Goal: Task Accomplishment & Management: Use online tool/utility

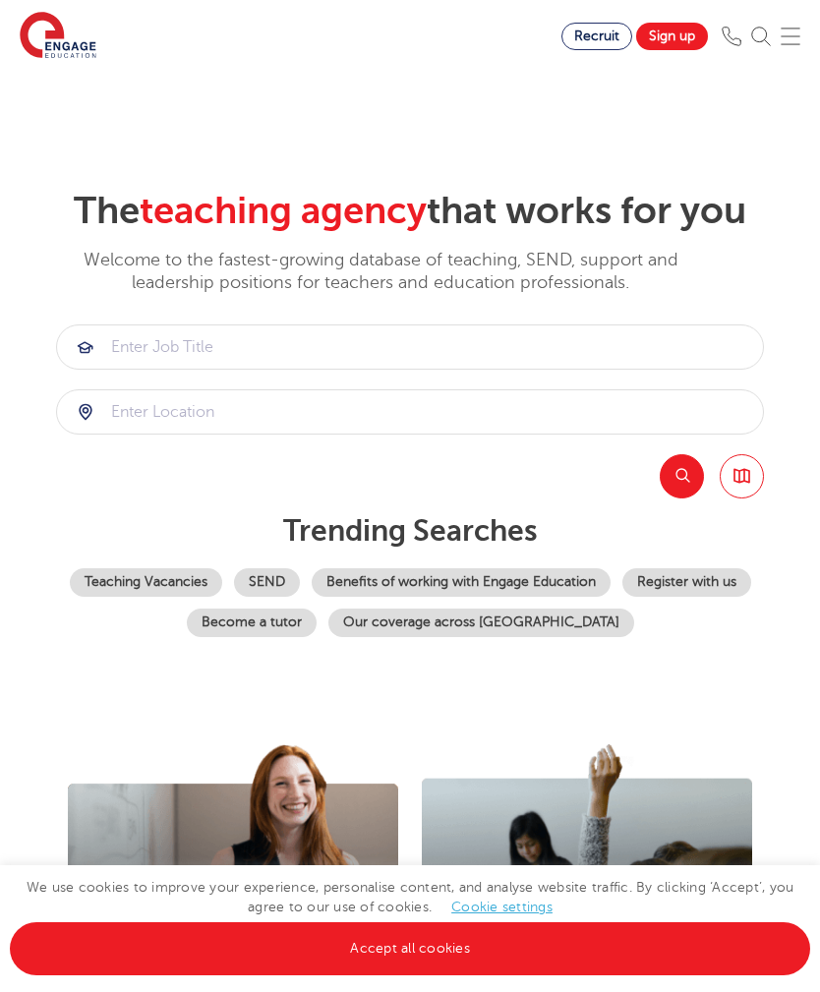
click at [435, 959] on link "Accept all cookies" at bounding box center [410, 948] width 800 height 53
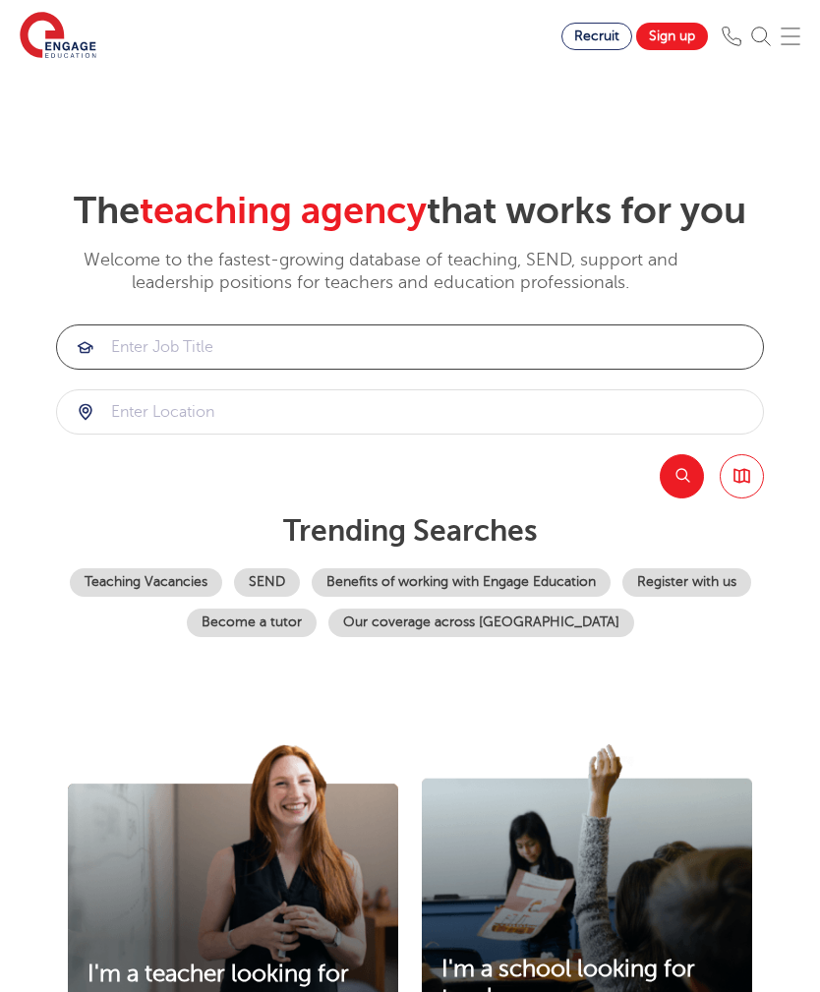
click at [211, 369] on input "search" at bounding box center [410, 346] width 706 height 43
type input "textiles"
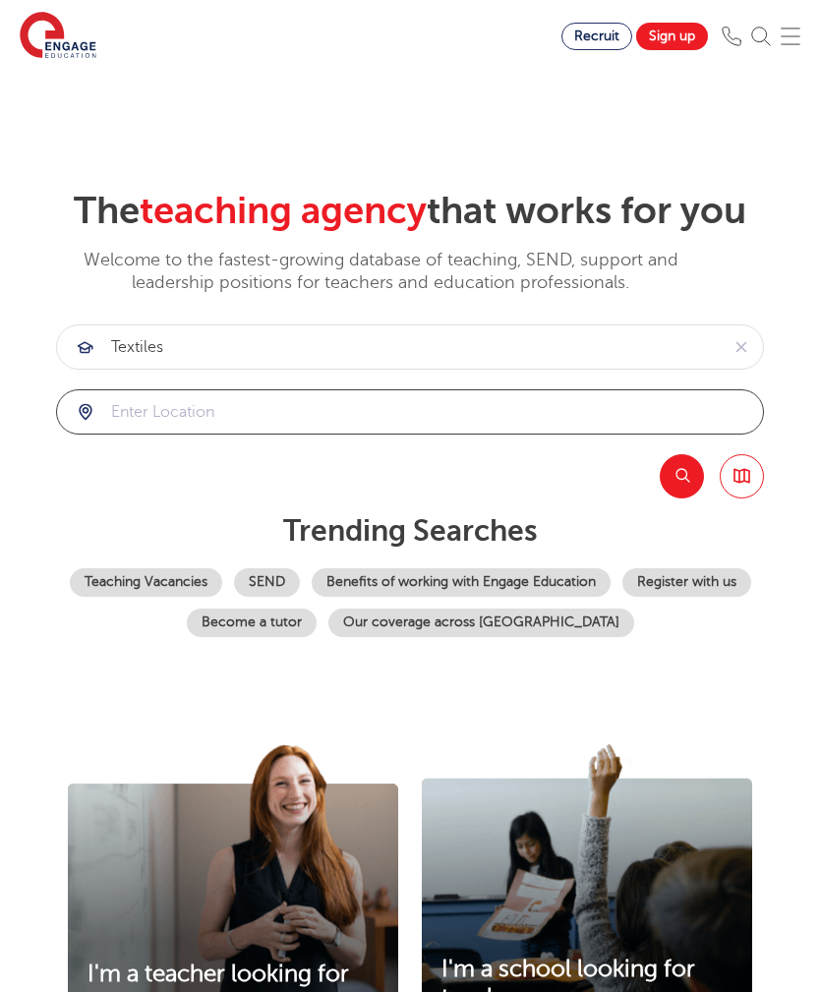
click at [326, 433] on input "search" at bounding box center [410, 411] width 706 height 43
click button "Submit" at bounding box center [0, 0] width 0 height 0
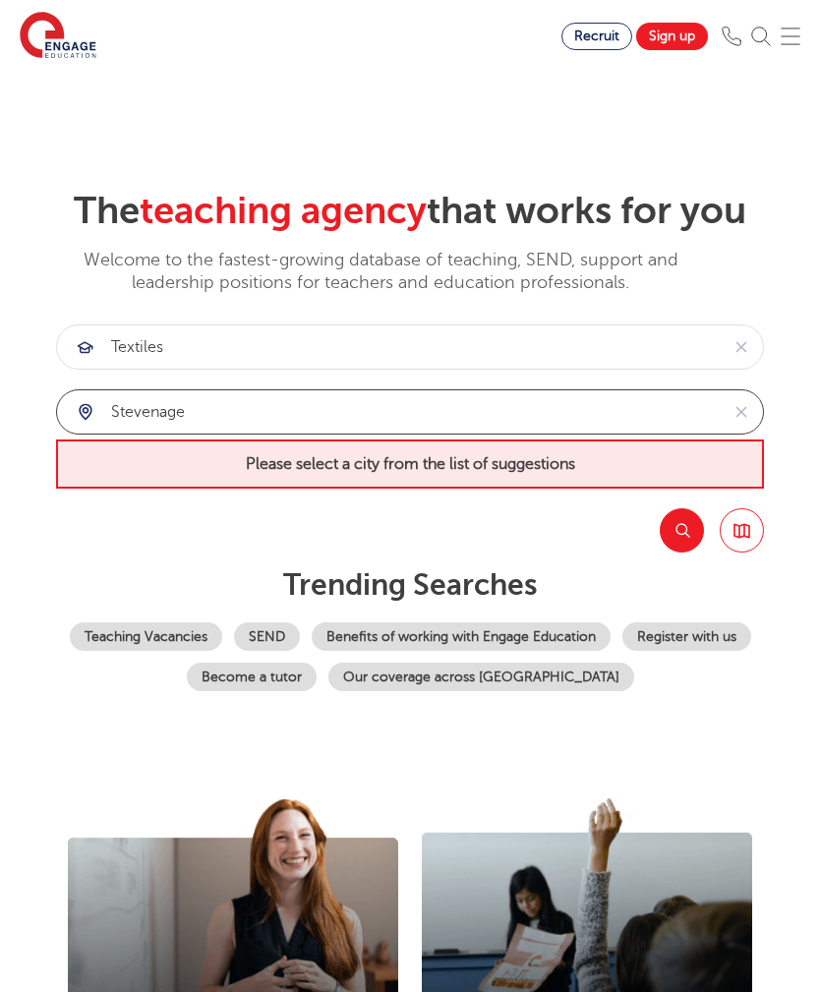
click at [625, 433] on input "stevenage" at bounding box center [387, 411] width 661 height 43
type input "stevenage"
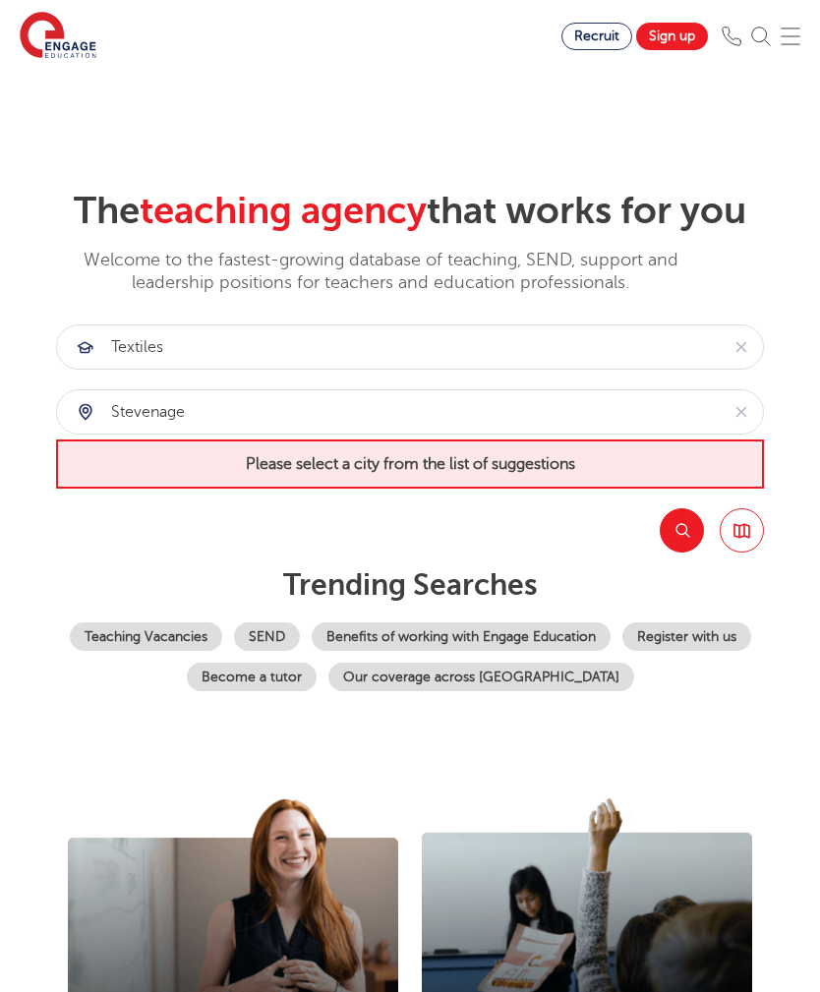
click at [487, 488] on span "Please select a city from the list of suggestions" at bounding box center [410, 463] width 708 height 49
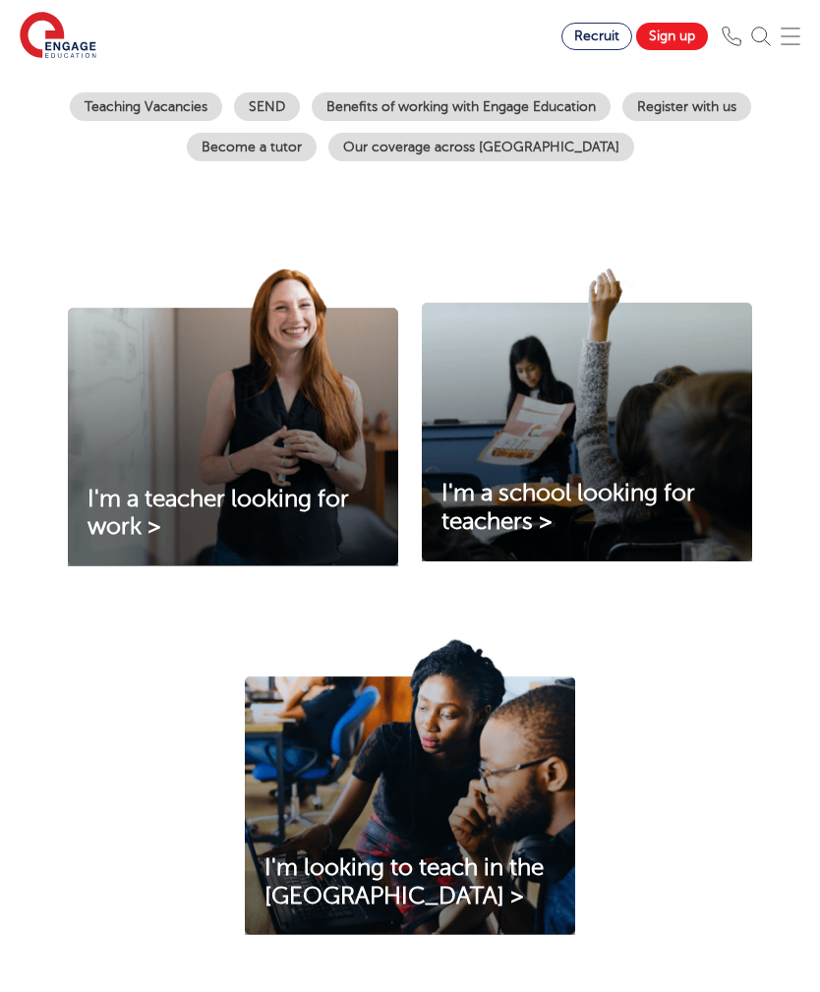
scroll to position [529, 0]
click at [222, 122] on link "Teaching Vacancies" at bounding box center [146, 107] width 152 height 28
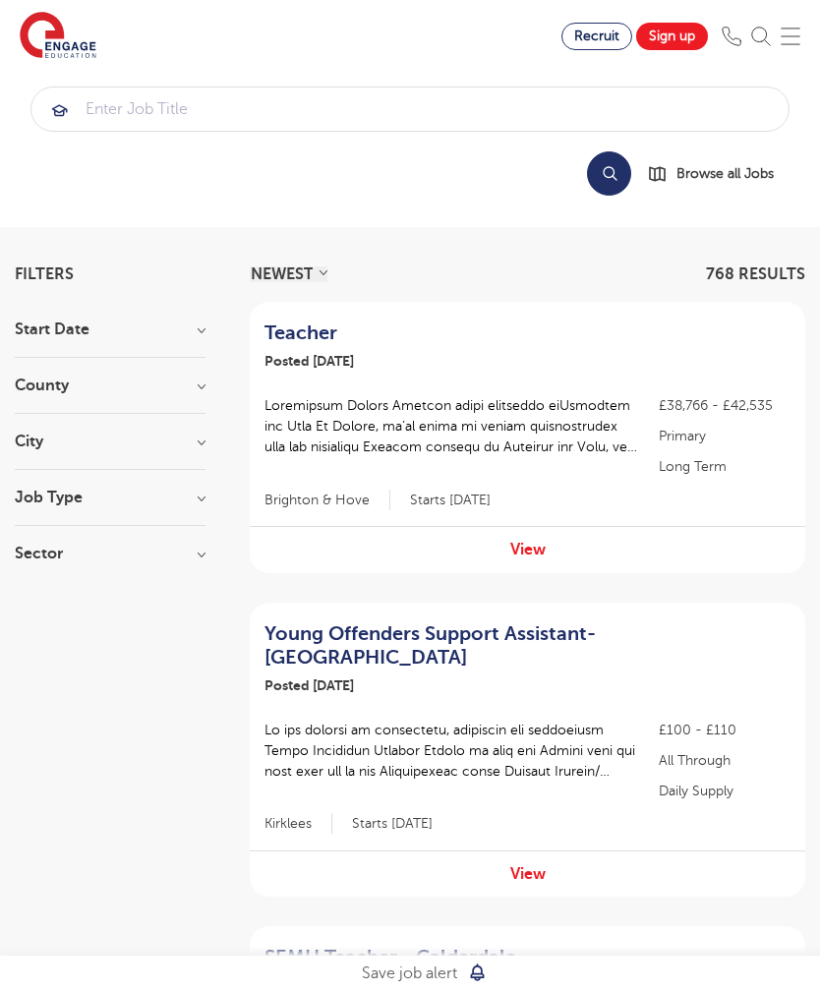
click at [39, 28] on img at bounding box center [58, 36] width 77 height 49
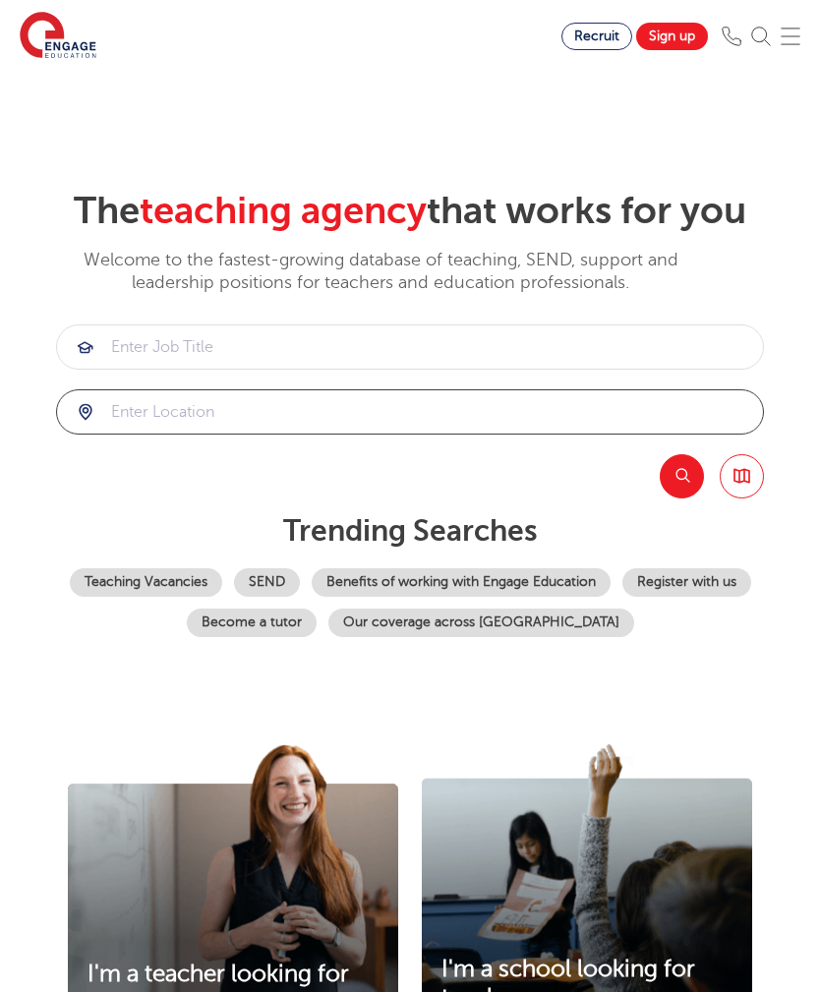
click at [245, 433] on input "search" at bounding box center [410, 411] width 706 height 43
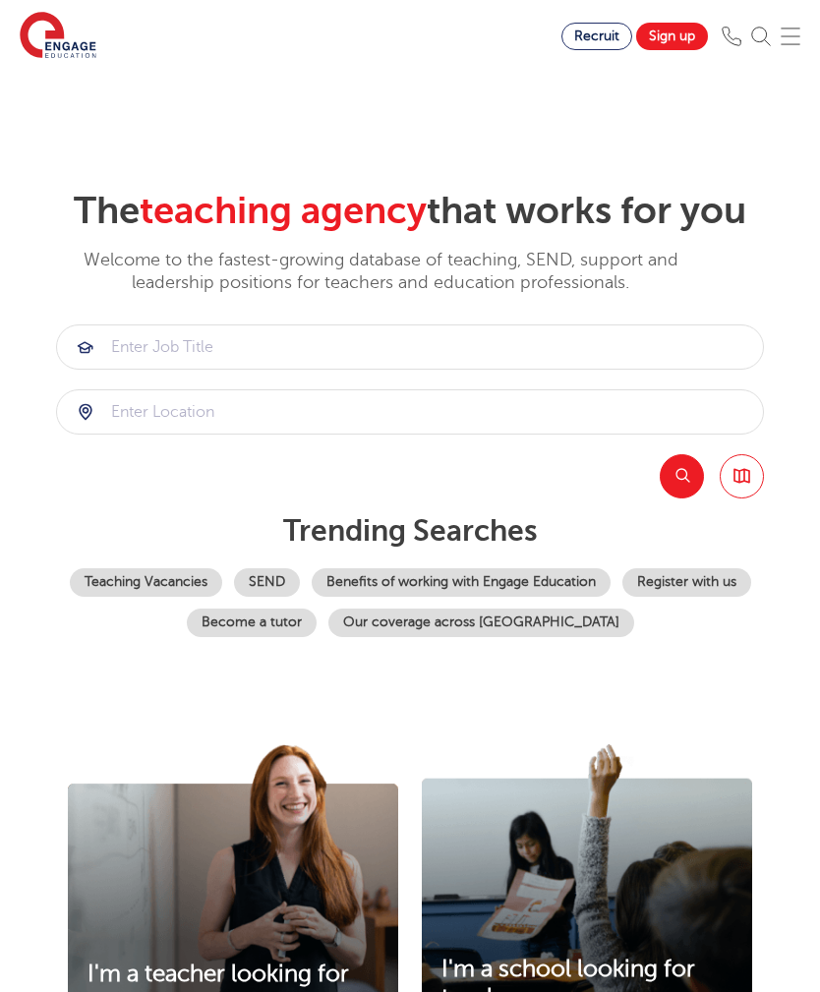
click at [87, 433] on div at bounding box center [410, 411] width 706 height 43
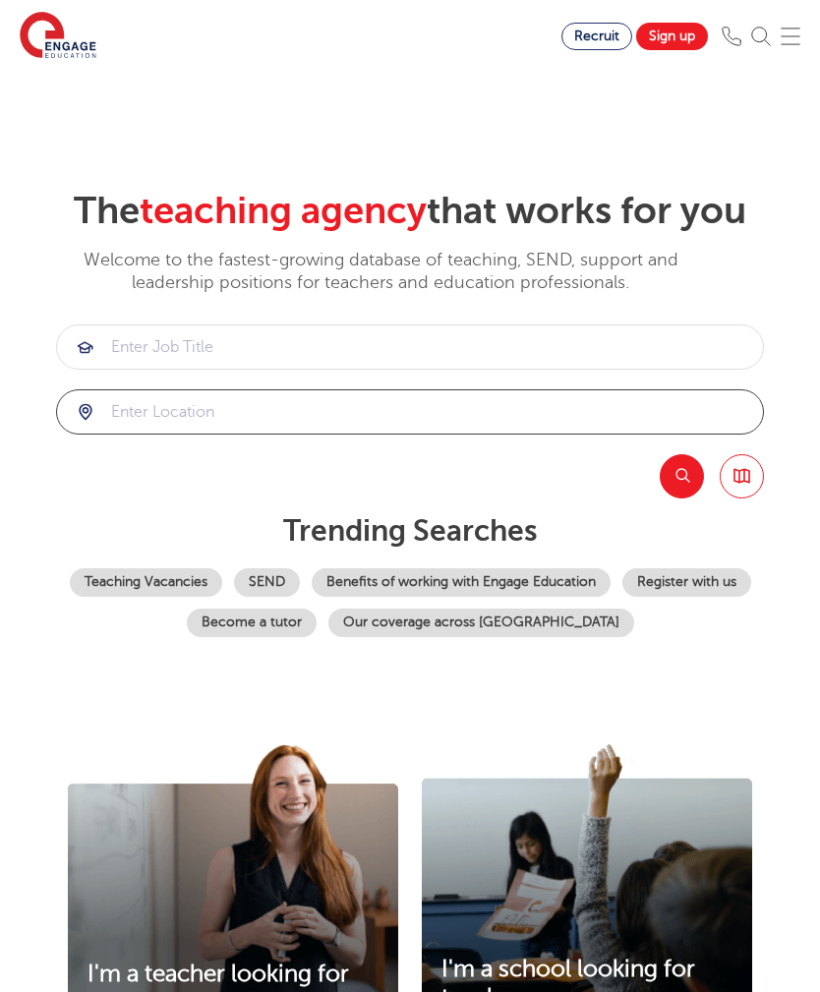
click at [489, 433] on input "search" at bounding box center [410, 411] width 706 height 43
type input "stevenage"
click button "Submit" at bounding box center [0, 0] width 0 height 0
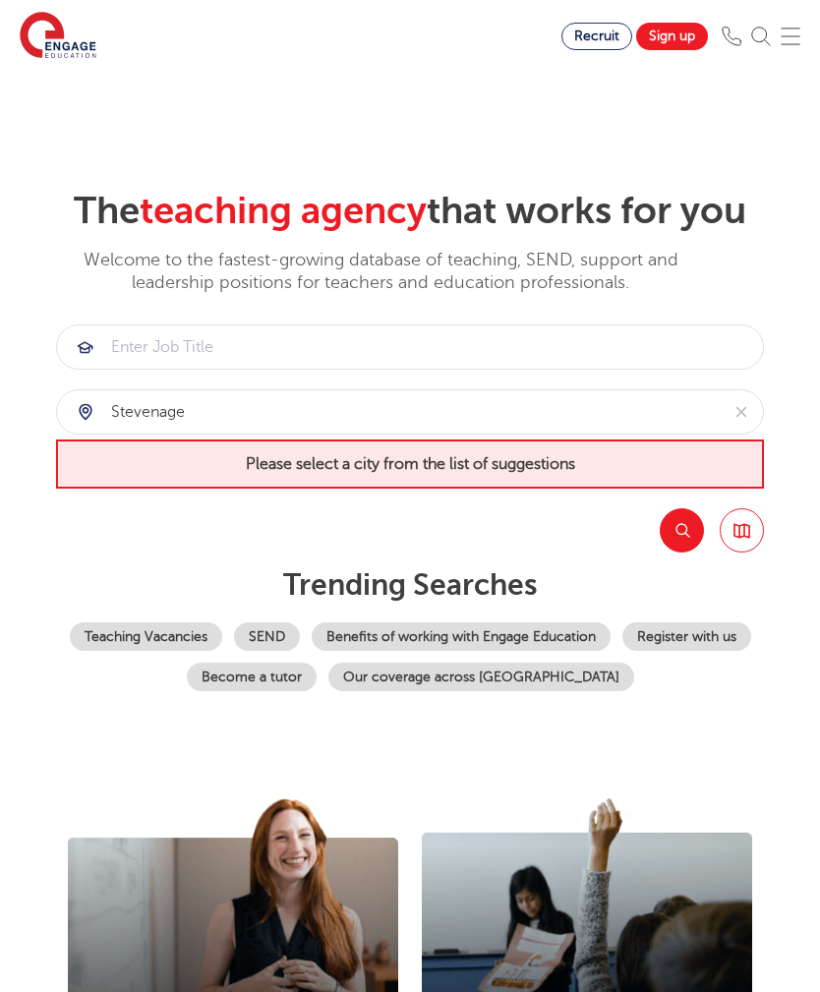
click at [742, 433] on button "reset" at bounding box center [740, 411] width 44 height 43
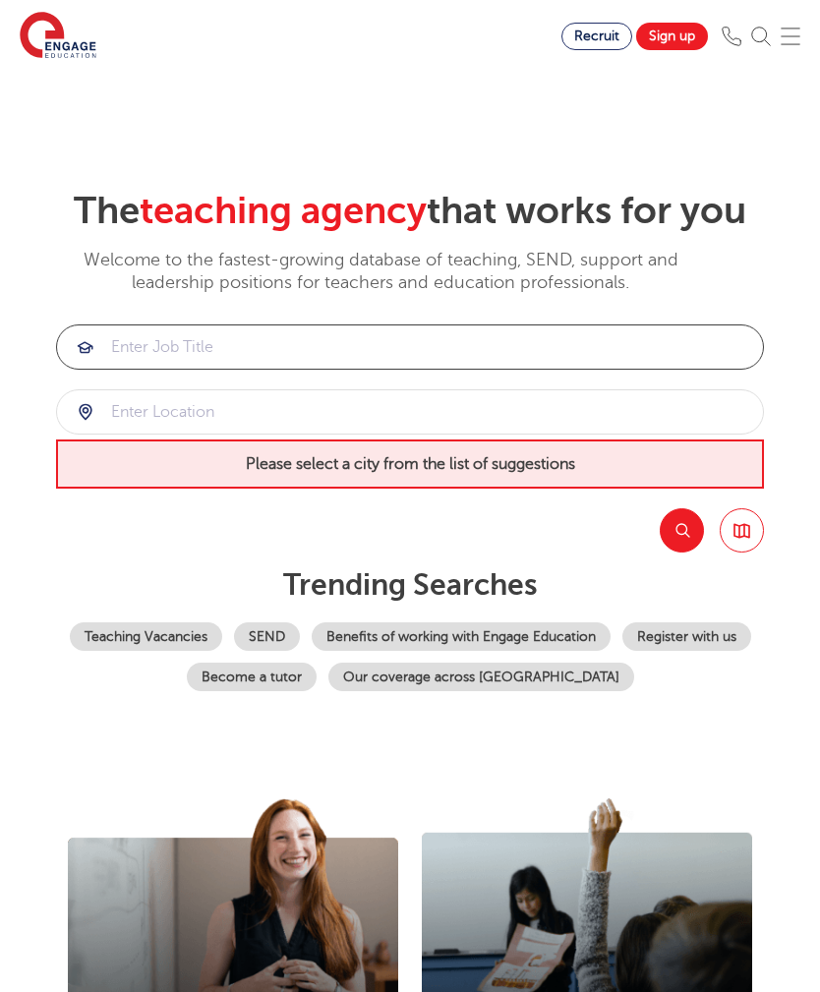
click at [489, 369] on input "search" at bounding box center [410, 346] width 706 height 43
type input "textiles"
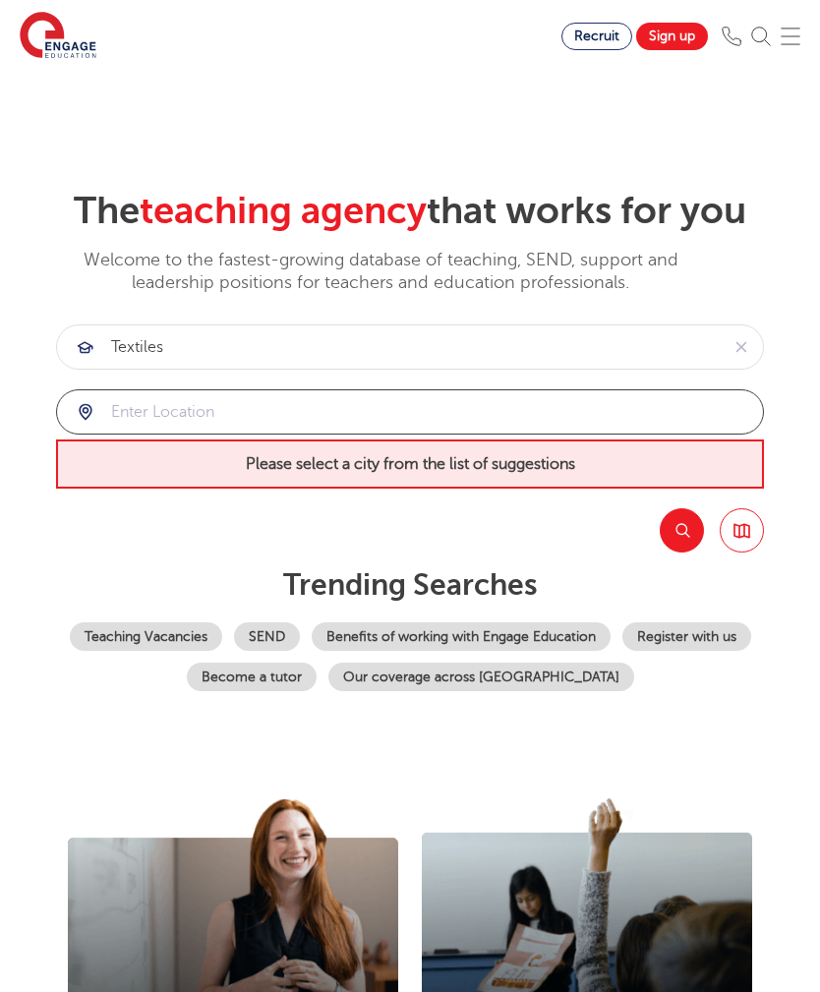
click at [342, 433] on input "search" at bounding box center [410, 411] width 706 height 43
click at [260, 433] on input "search" at bounding box center [410, 411] width 706 height 43
click button "Submit" at bounding box center [0, 0] width 0 height 0
